Goal: Book appointment/travel/reservation

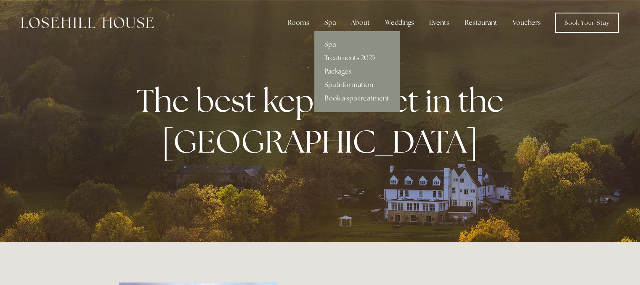
click at [345, 53] on link "Treatments 2025" at bounding box center [356, 57] width 85 height 13
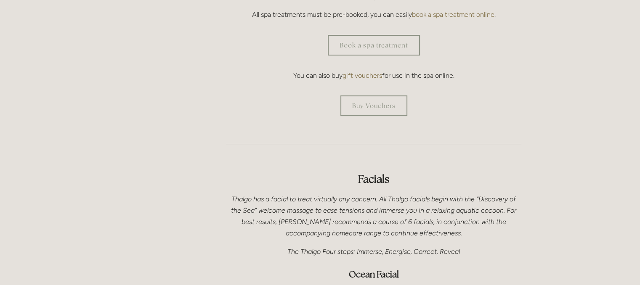
scroll to position [353, 0]
click at [371, 35] on link "Book a spa treatment" at bounding box center [374, 45] width 92 height 21
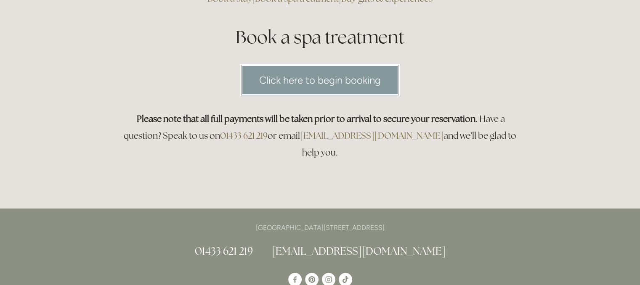
scroll to position [61, 0]
